Goal: Information Seeking & Learning: Understand process/instructions

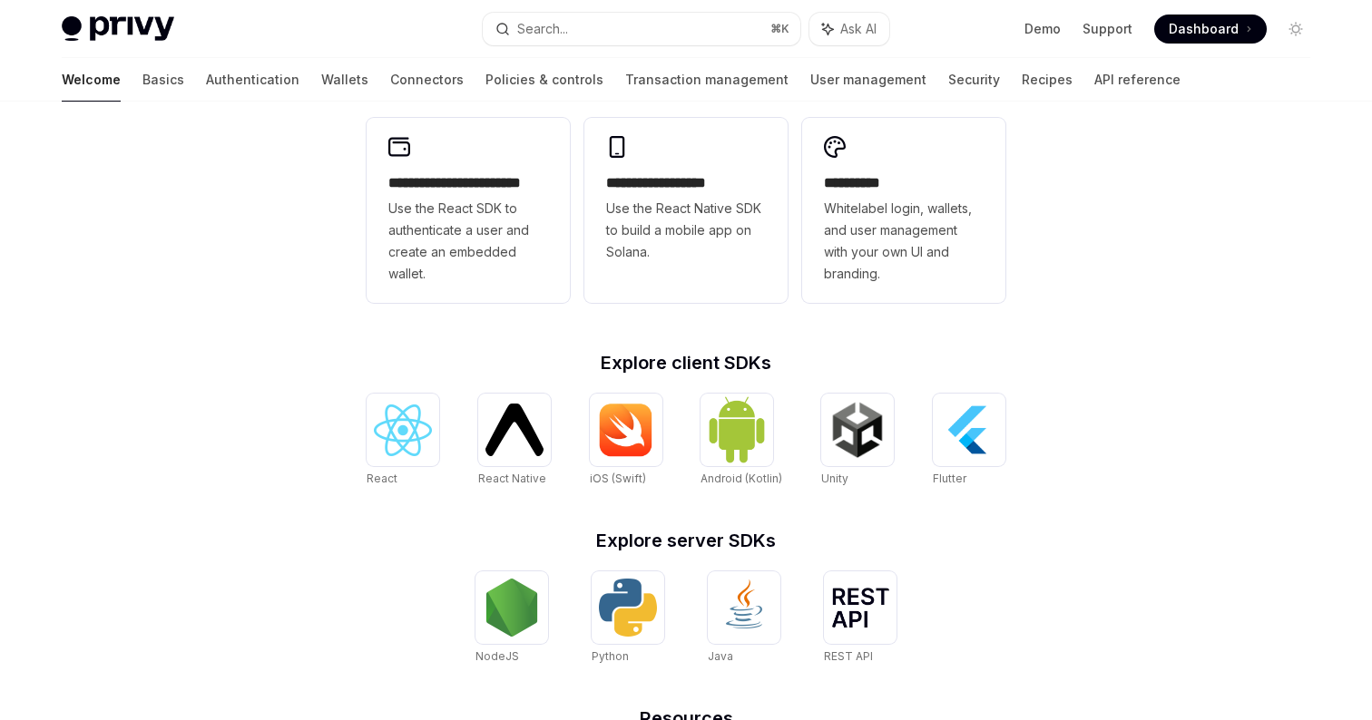
scroll to position [722, 0]
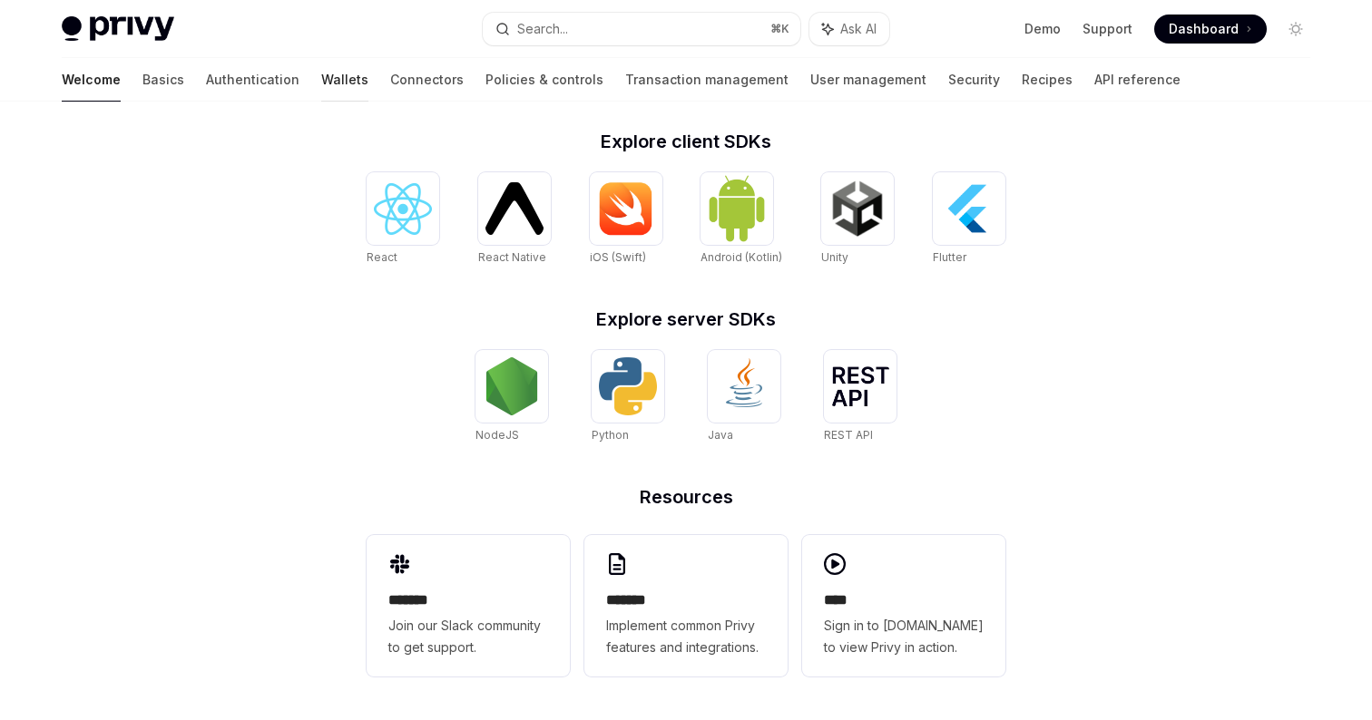
click at [321, 78] on link "Wallets" at bounding box center [344, 80] width 47 height 44
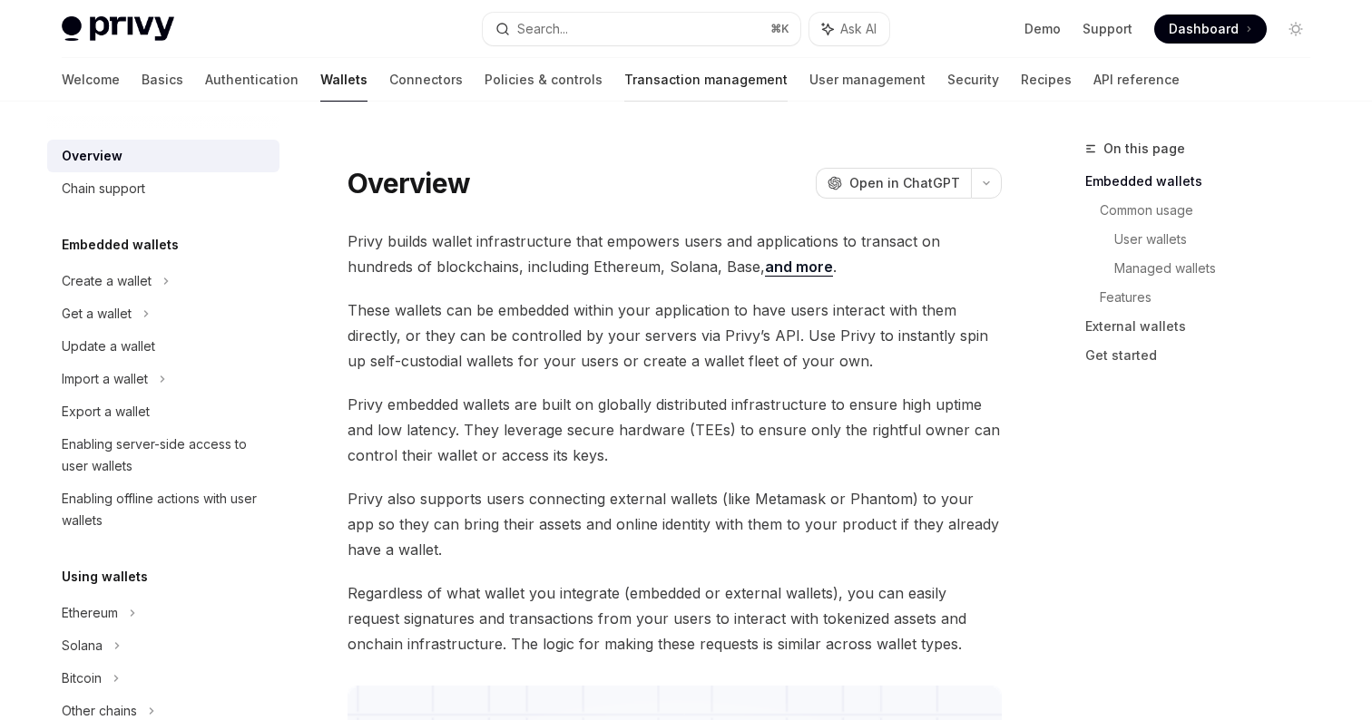
click at [662, 80] on link "Transaction management" at bounding box center [705, 80] width 163 height 44
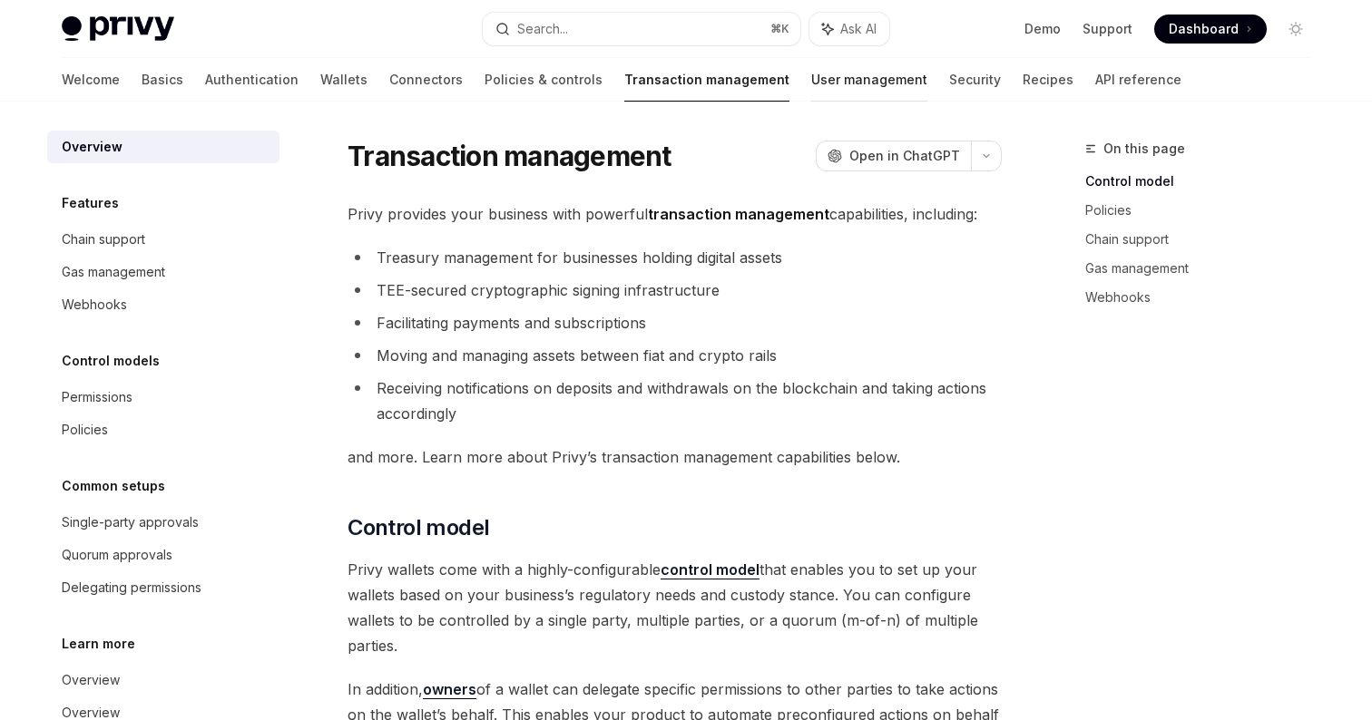
click at [811, 79] on link "User management" at bounding box center [869, 80] width 116 height 44
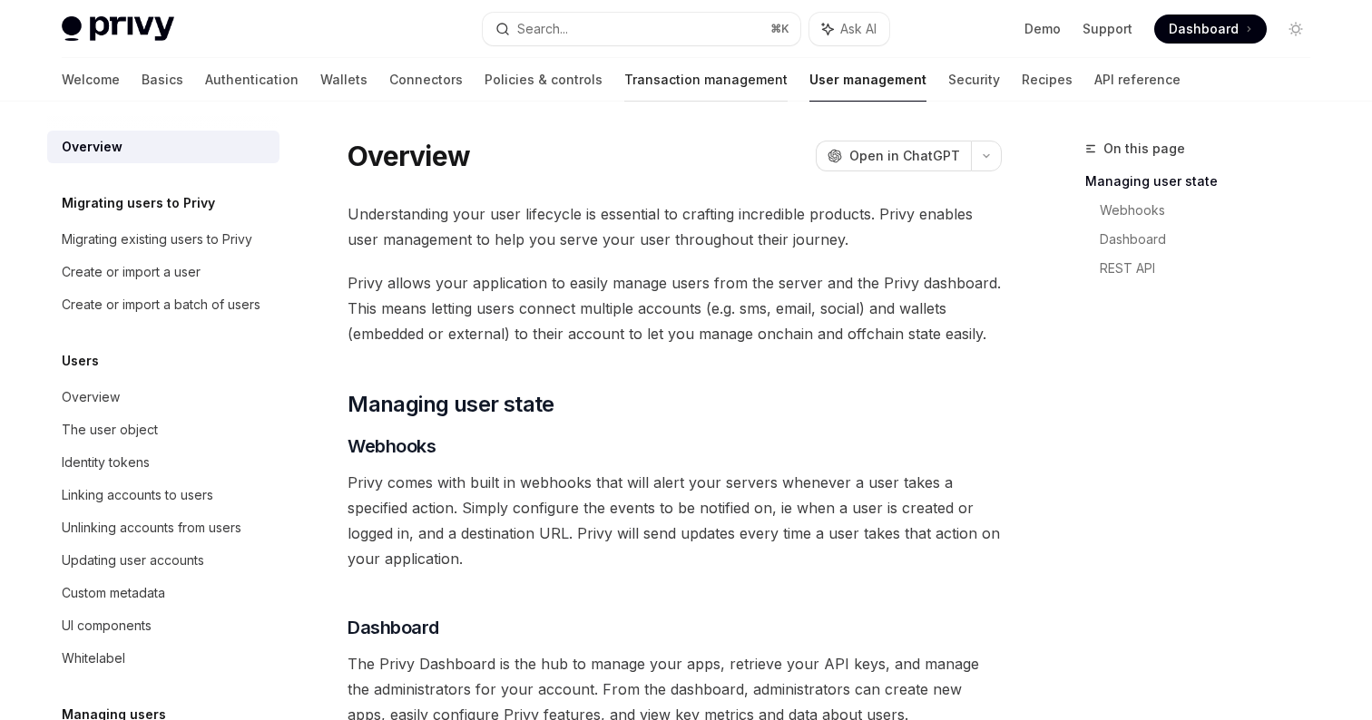
click at [626, 80] on link "Transaction management" at bounding box center [705, 80] width 163 height 44
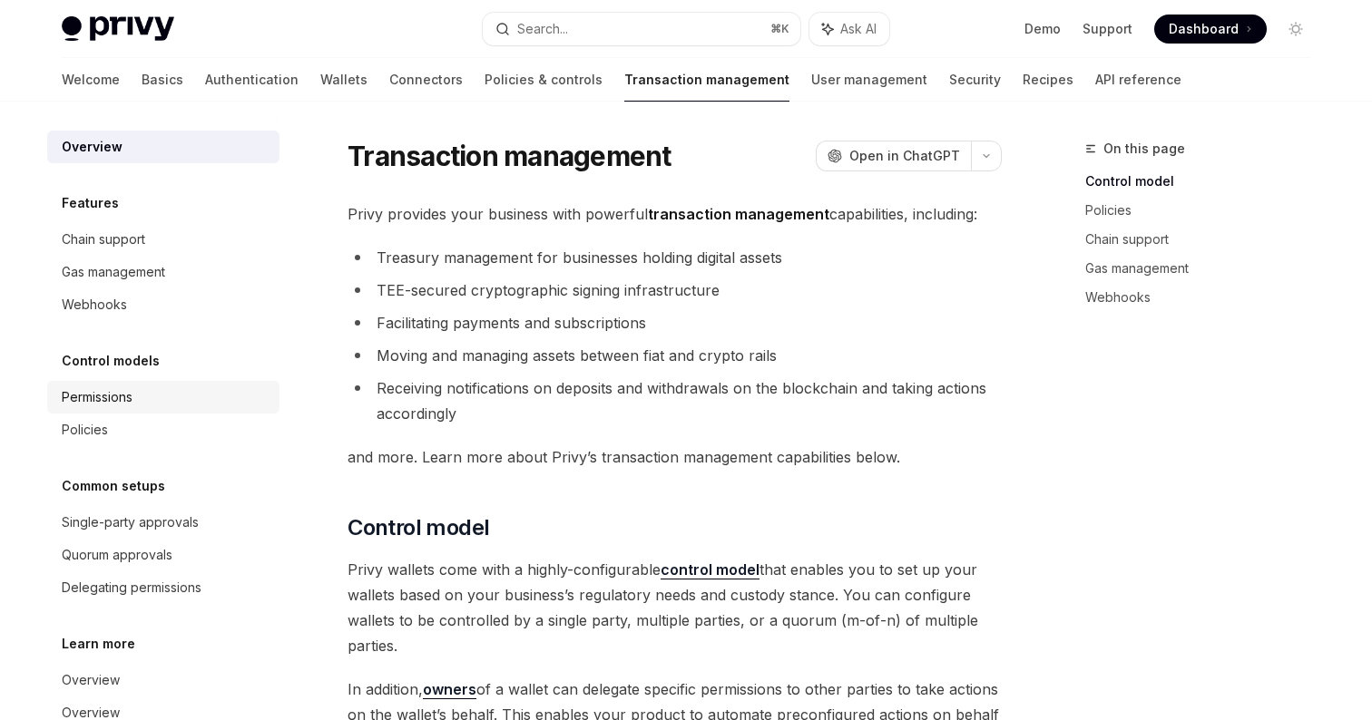
click at [142, 394] on div "Permissions" at bounding box center [165, 398] width 207 height 22
type textarea "*"
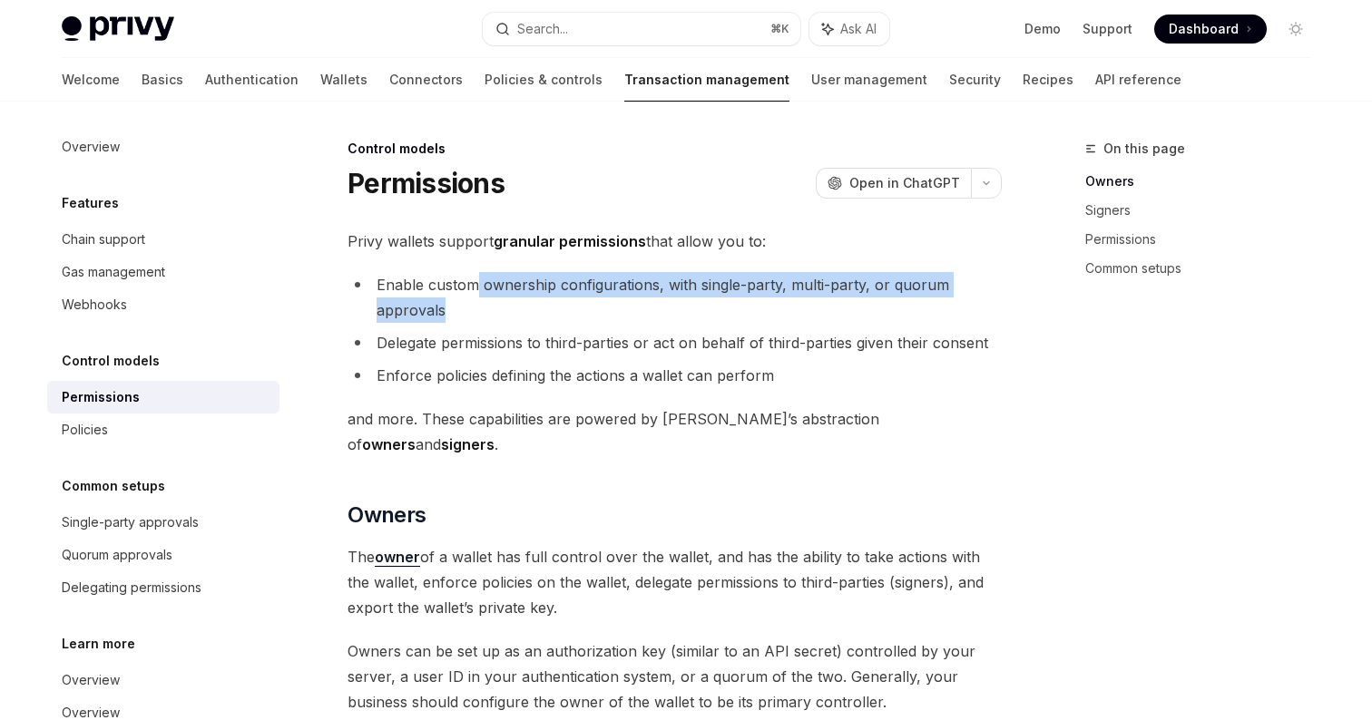
drag, startPoint x: 475, startPoint y: 286, endPoint x: 579, endPoint y: 309, distance: 106.1
click at [581, 309] on li "Enable custom ownership configurations, with single-party, multi-party, or quor…" at bounding box center [675, 297] width 654 height 51
click at [579, 309] on li "Enable custom ownership configurations, with single-party, multi-party, or quor…" at bounding box center [675, 297] width 654 height 51
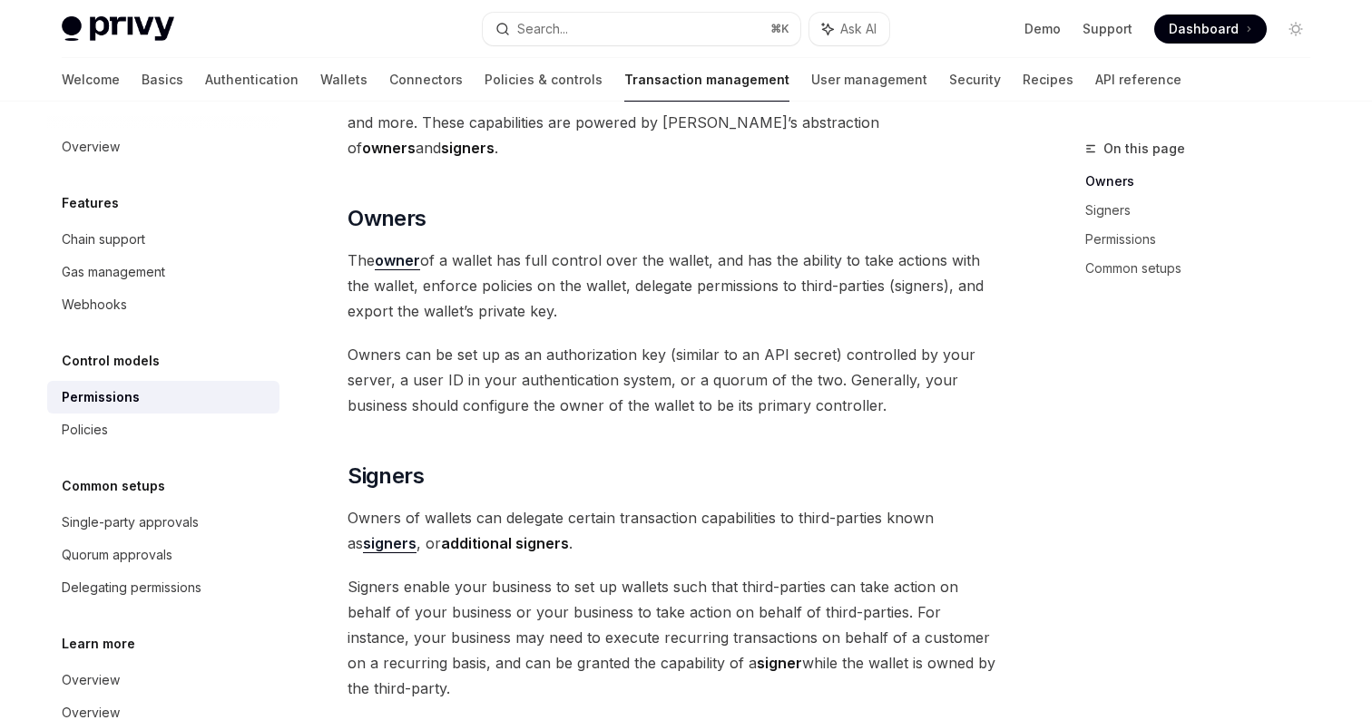
scroll to position [417, 0]
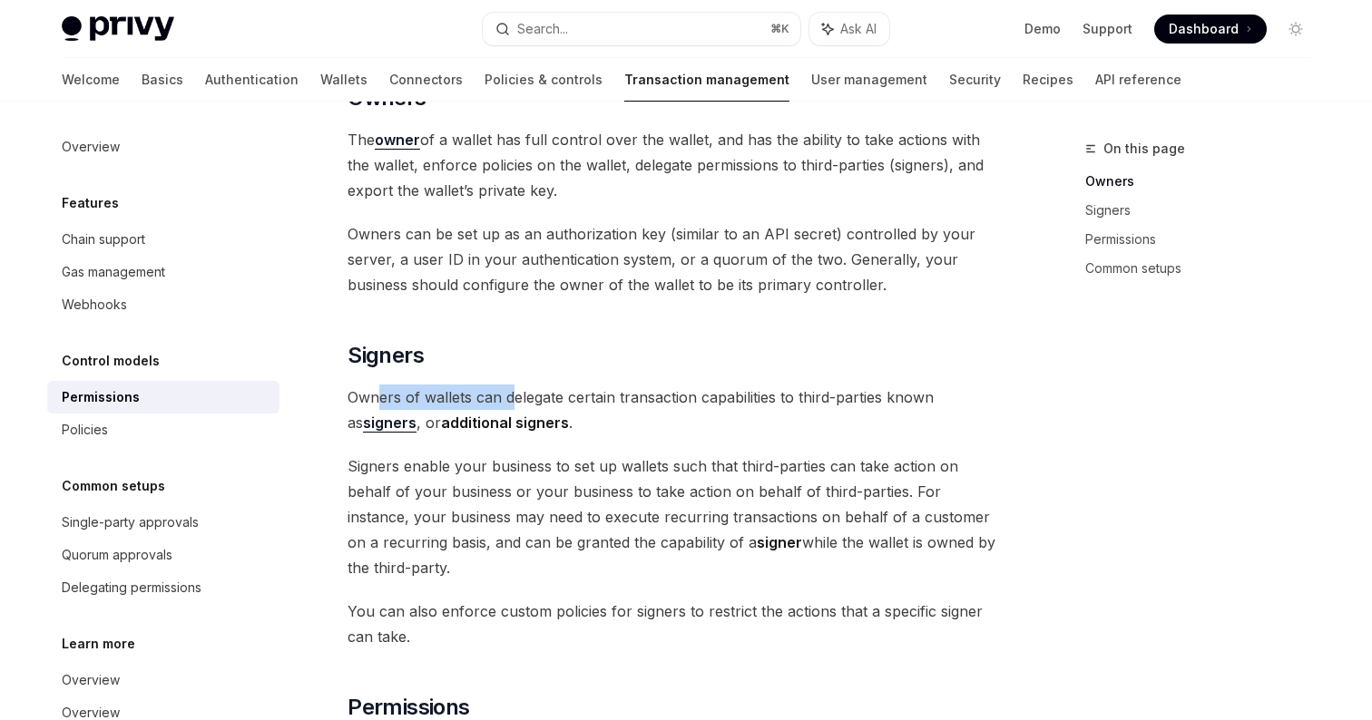
drag, startPoint x: 377, startPoint y: 376, endPoint x: 517, endPoint y: 376, distance: 139.7
click at [517, 385] on span "Owners of wallets can delegate certain transaction capabilities to third-partie…" at bounding box center [675, 410] width 654 height 51
click at [518, 385] on span "Owners of wallets can delegate certain transaction capabilities to third-partie…" at bounding box center [675, 410] width 654 height 51
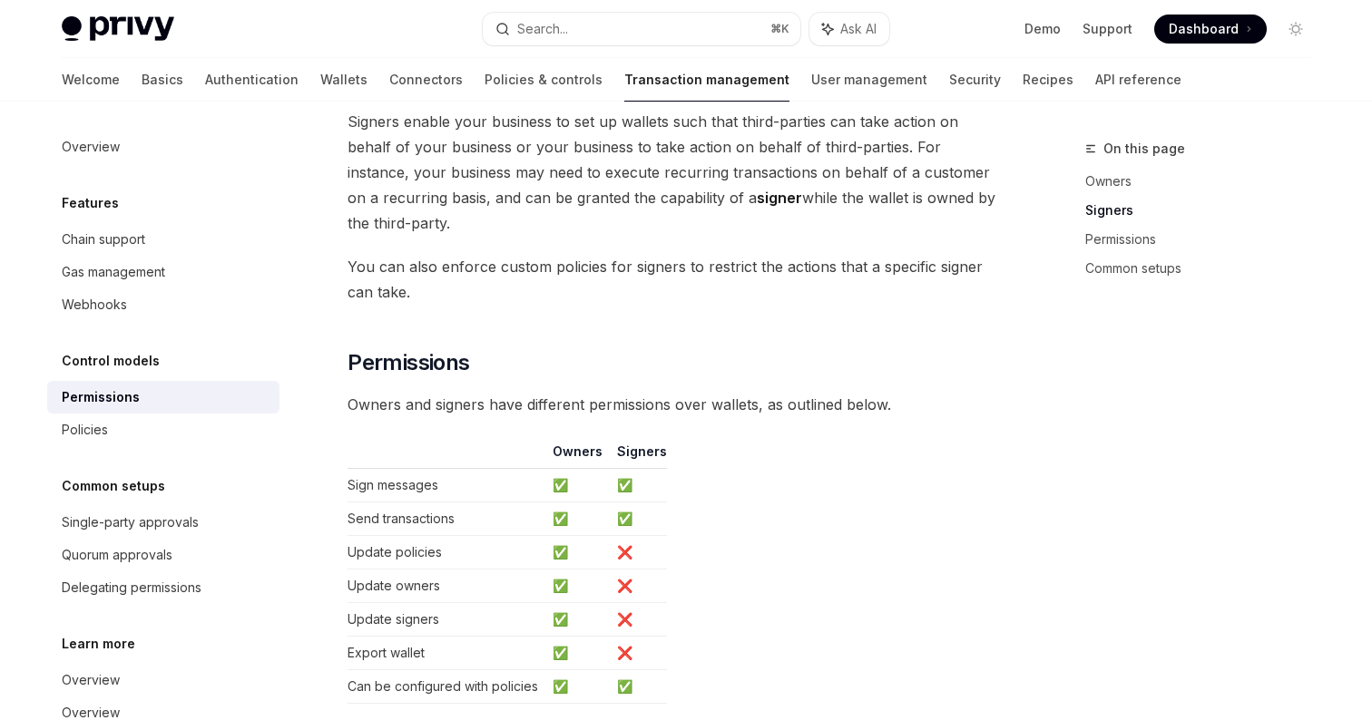
scroll to position [763, 0]
click at [326, 358] on icon "Navigate to header" at bounding box center [322, 361] width 13 height 7
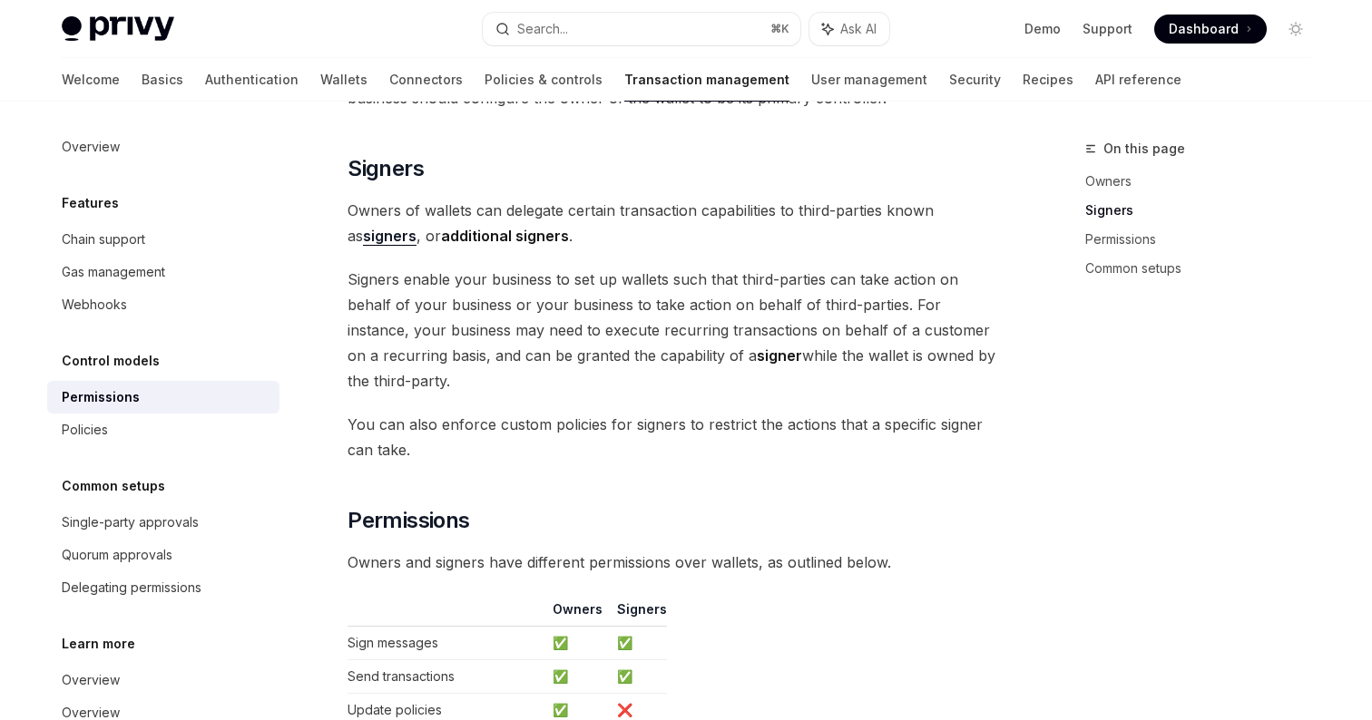
scroll to position [595, 0]
